Goal: Task Accomplishment & Management: Use online tool/utility

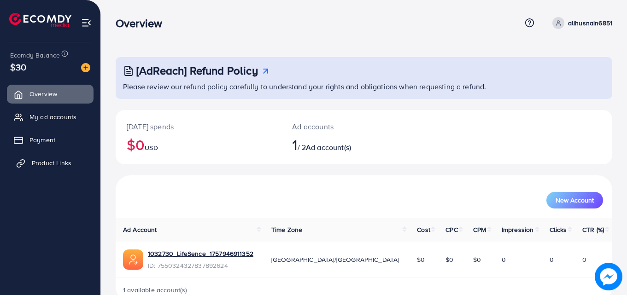
click at [65, 166] on span "Product Links" at bounding box center [52, 162] width 40 height 9
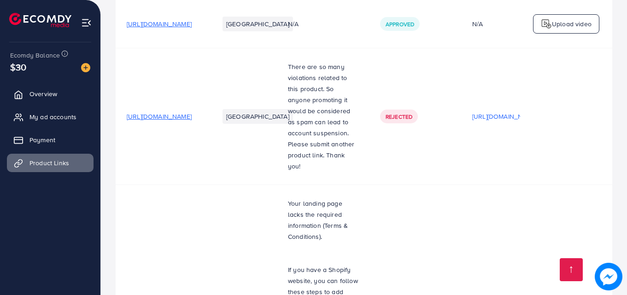
scroll to position [365, 0]
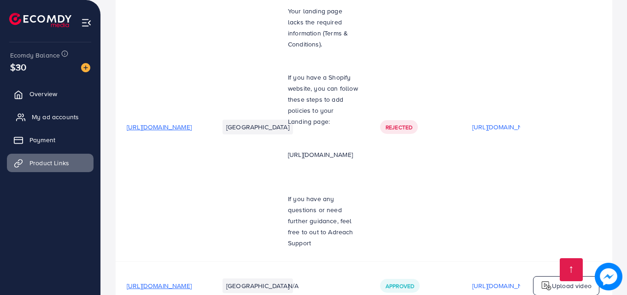
click at [68, 114] on span "My ad accounts" at bounding box center [55, 116] width 47 height 9
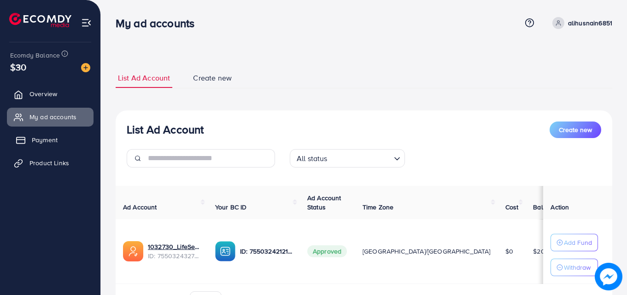
click at [73, 135] on link "Payment" at bounding box center [50, 140] width 87 height 18
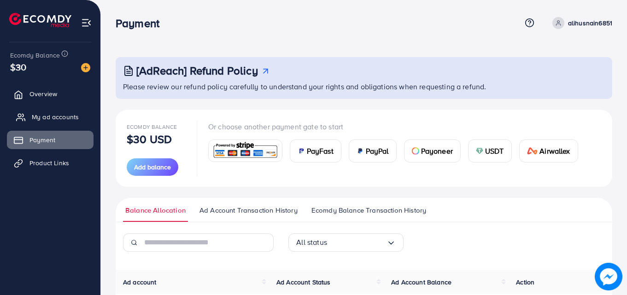
click at [55, 116] on span "My ad accounts" at bounding box center [55, 116] width 47 height 9
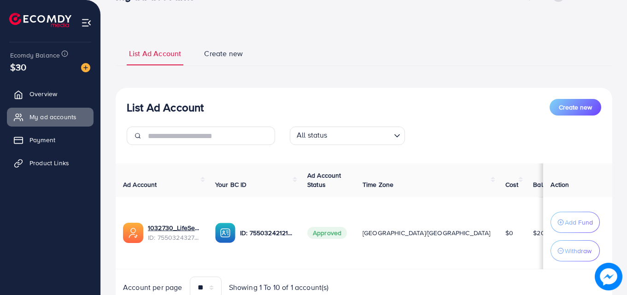
scroll to position [68, 0]
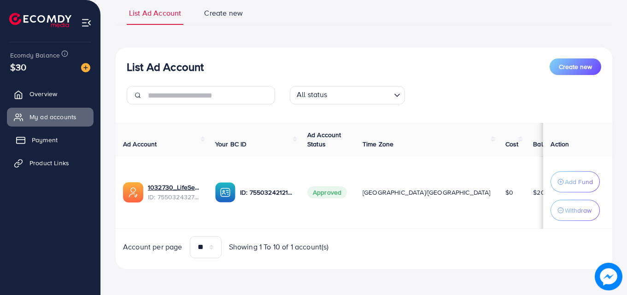
click at [42, 133] on link "Payment" at bounding box center [50, 140] width 87 height 18
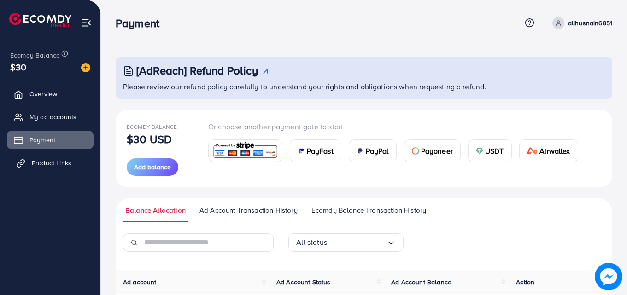
click at [47, 170] on link "Product Links" at bounding box center [50, 163] width 87 height 18
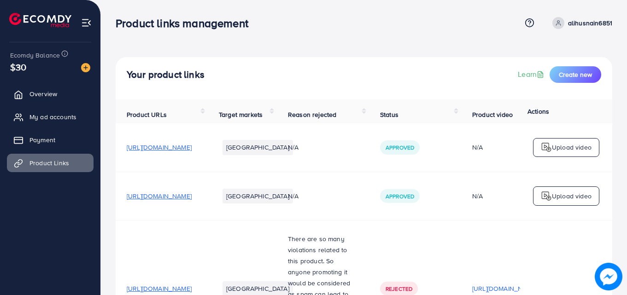
click at [89, 23] on img at bounding box center [86, 22] width 11 height 11
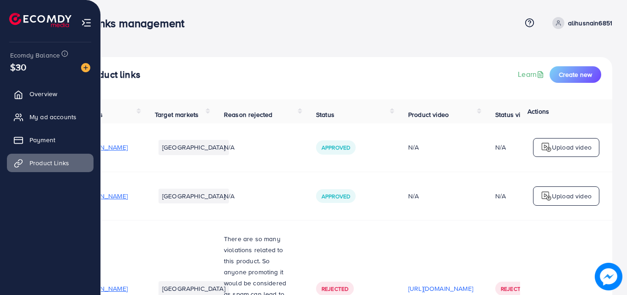
click at [91, 21] on img at bounding box center [86, 22] width 11 height 11
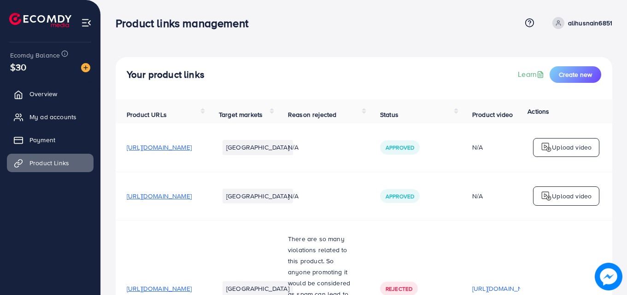
click at [446, 12] on div "Product links management Help Center Contact Support Term and policy About Us a…" at bounding box center [364, 23] width 496 height 25
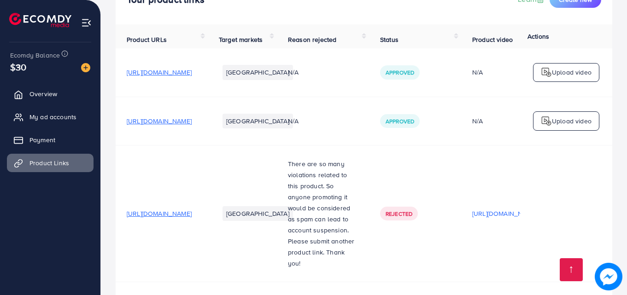
scroll to position [365, 0]
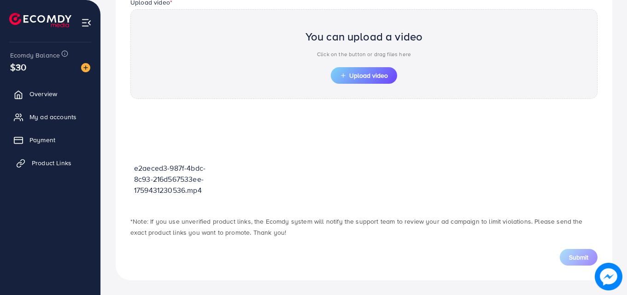
click at [57, 158] on span "Product Links" at bounding box center [52, 162] width 40 height 9
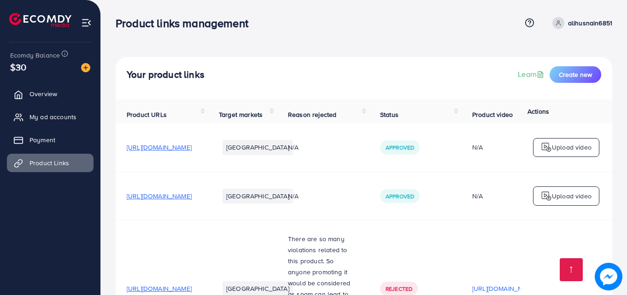
scroll to position [365, 0]
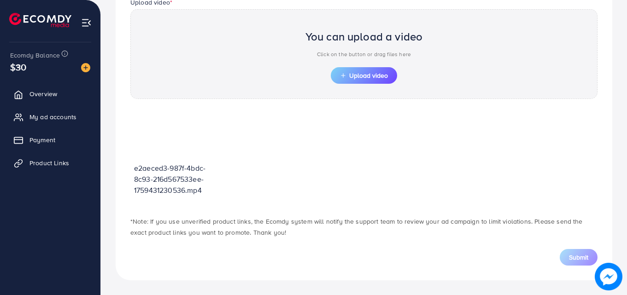
scroll to position [321, 0]
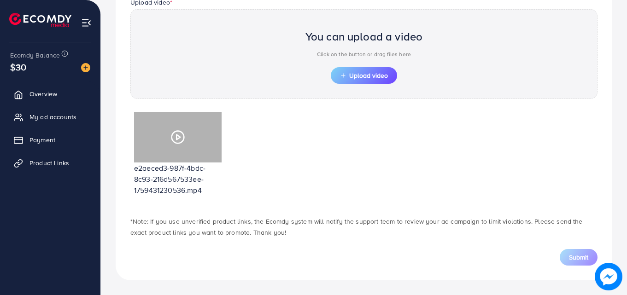
click at [197, 132] on div at bounding box center [177, 137] width 87 height 51
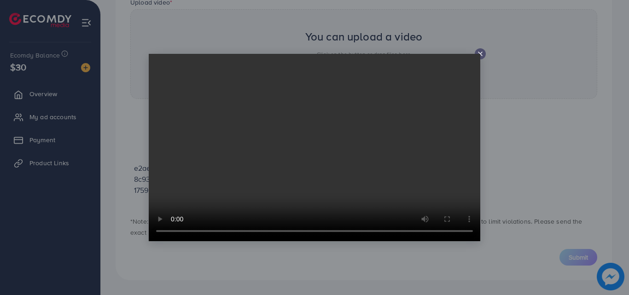
click at [482, 52] on icon at bounding box center [479, 53] width 7 height 7
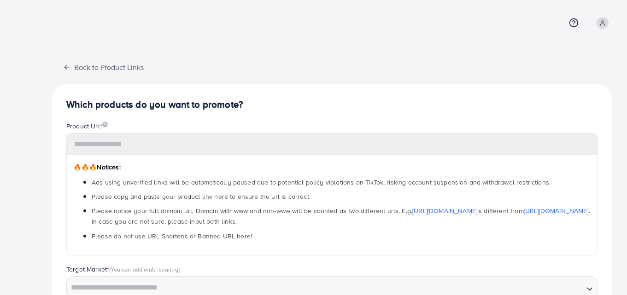
type input "**********"
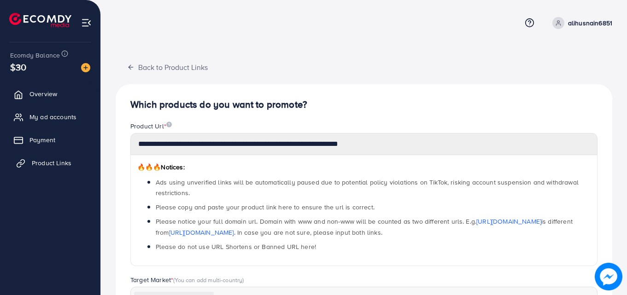
click at [58, 164] on span "Product Links" at bounding box center [52, 162] width 40 height 9
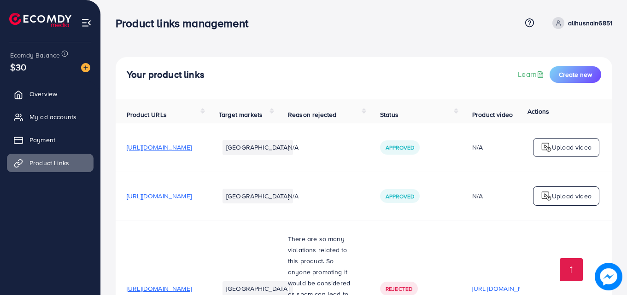
scroll to position [365, 0]
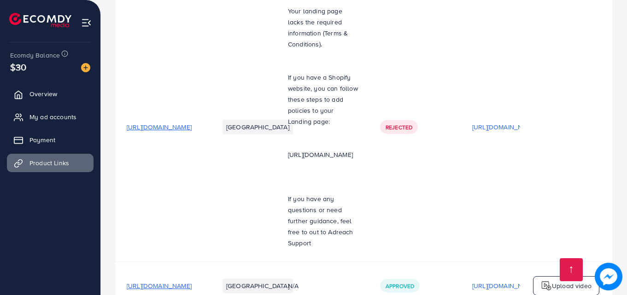
drag, startPoint x: 255, startPoint y: 205, endPoint x: 204, endPoint y: 139, distance: 83.6
click at [204, 139] on td "[URL][DOMAIN_NAME]" at bounding box center [162, 126] width 92 height 269
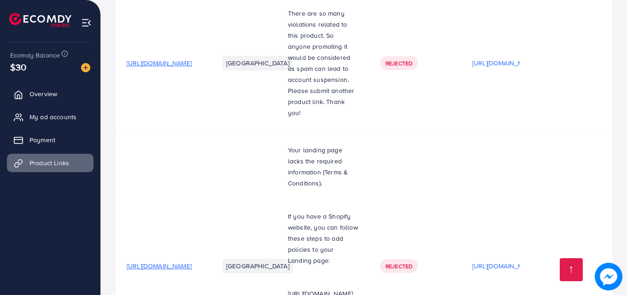
scroll to position [365, 0]
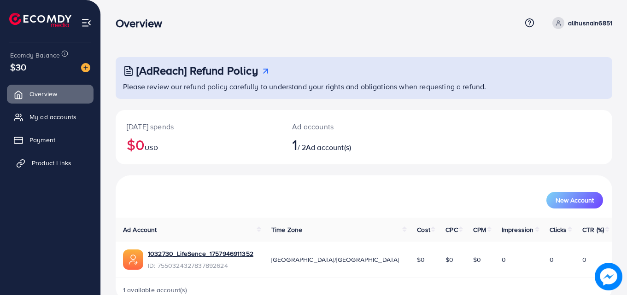
click at [68, 168] on link "Product Links" at bounding box center [50, 163] width 87 height 18
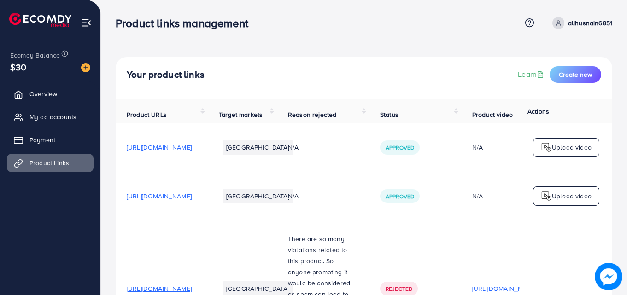
scroll to position [365, 0]
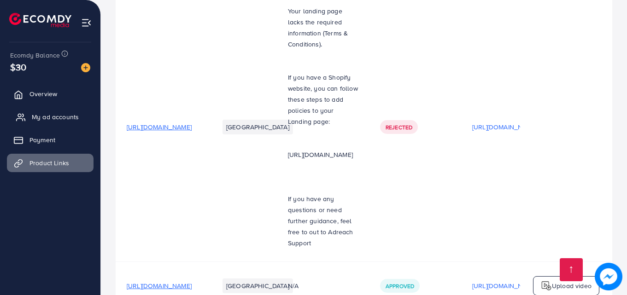
click at [63, 113] on span "My ad accounts" at bounding box center [55, 116] width 47 height 9
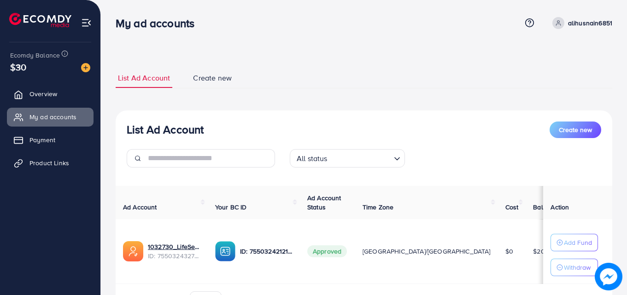
scroll to position [55, 0]
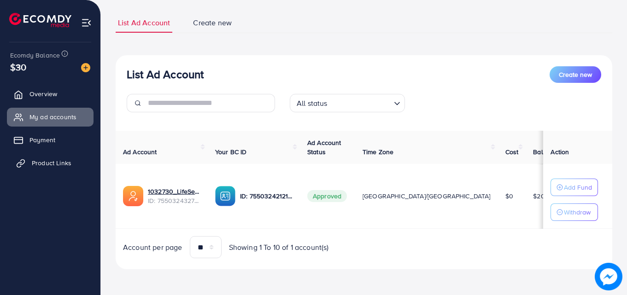
click at [64, 163] on span "Product Links" at bounding box center [52, 162] width 40 height 9
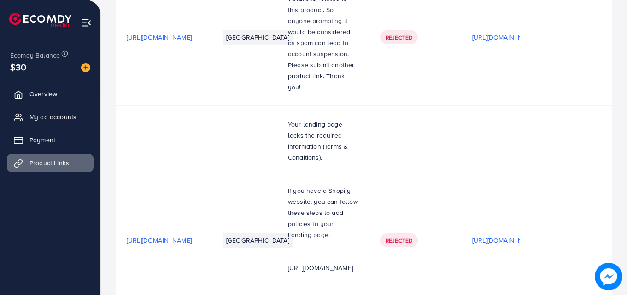
scroll to position [365, 0]
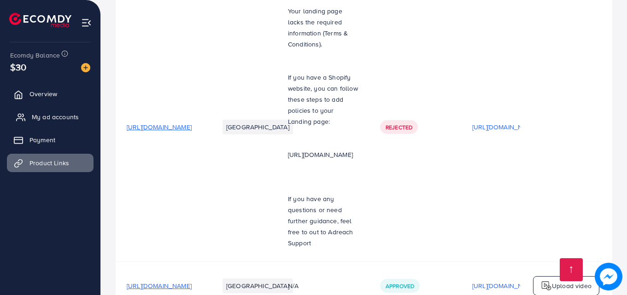
click at [72, 114] on span "My ad accounts" at bounding box center [55, 116] width 47 height 9
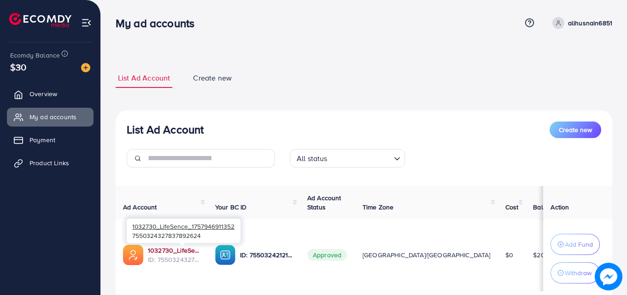
click at [194, 252] on link "1032730_LifeSence_1757946911352" at bounding box center [174, 250] width 52 height 9
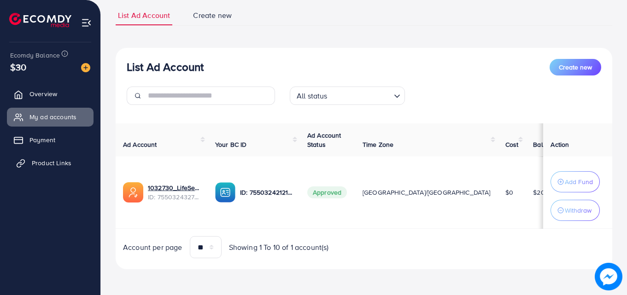
click at [64, 168] on link "Product Links" at bounding box center [50, 163] width 87 height 18
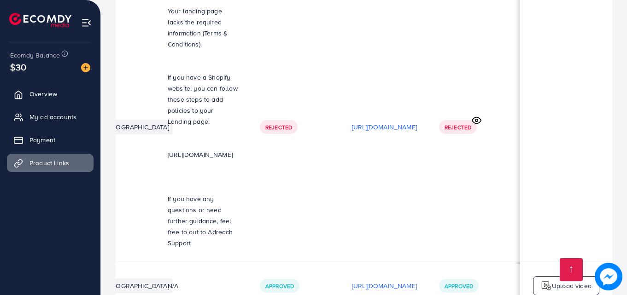
scroll to position [0, 279]
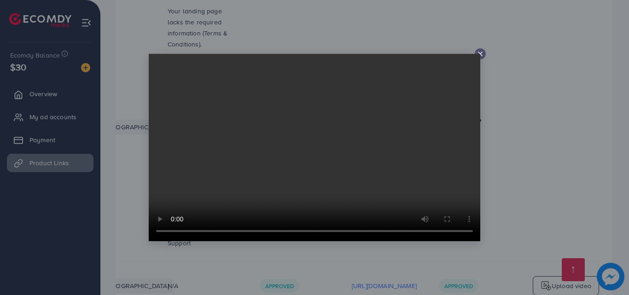
click at [482, 53] on icon at bounding box center [479, 53] width 7 height 7
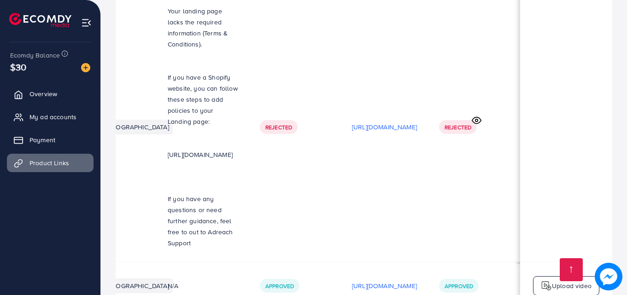
scroll to position [0, 277]
